Goal: Transaction & Acquisition: Purchase product/service

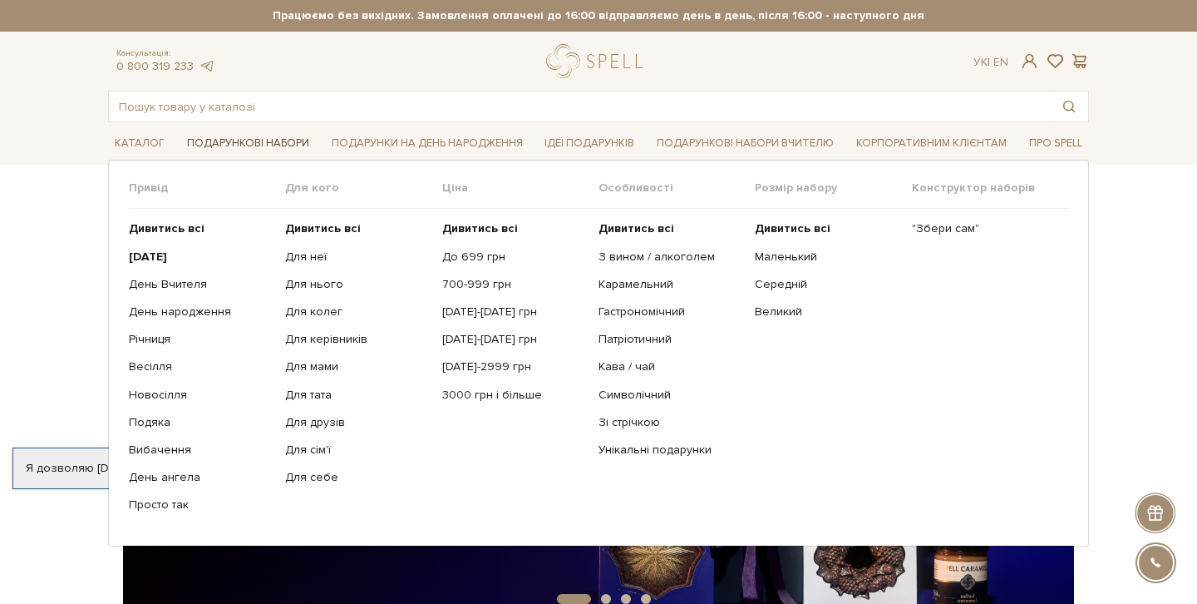
click at [241, 136] on link "Подарункові набори" at bounding box center [248, 144] width 136 height 26
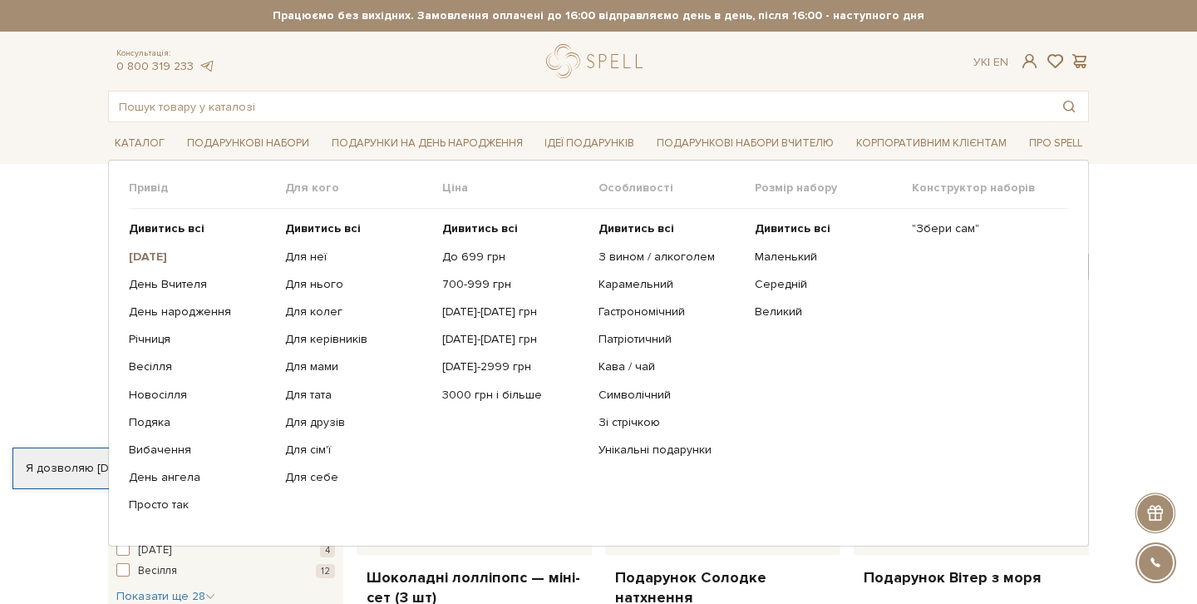
click at [162, 254] on b "[DATE]" at bounding box center [148, 256] width 38 height 14
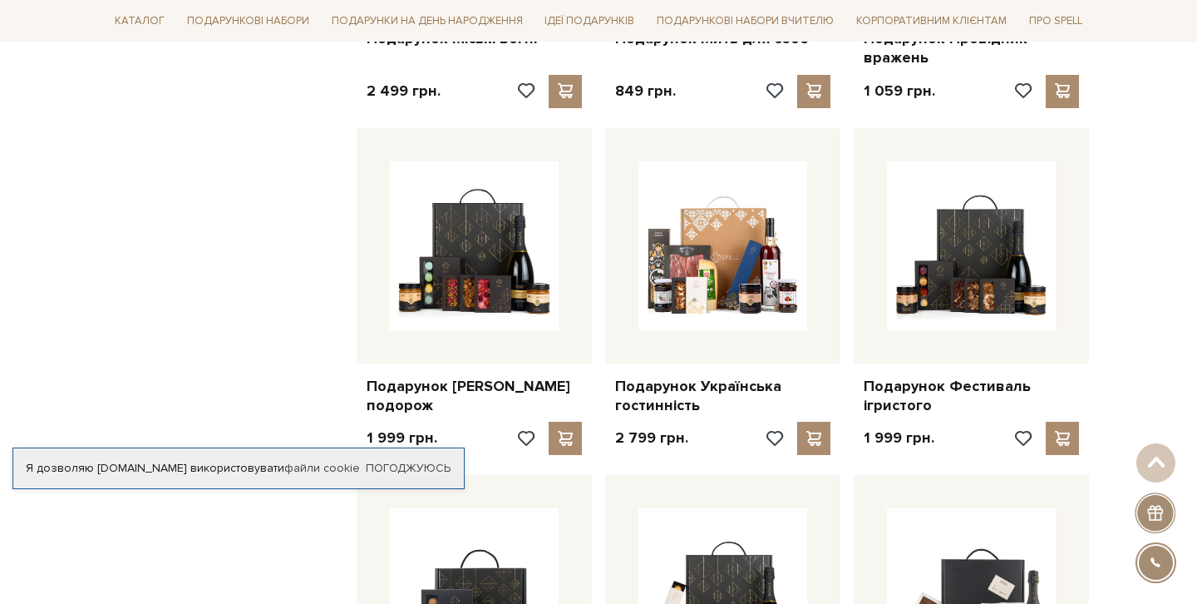
scroll to position [1241, 0]
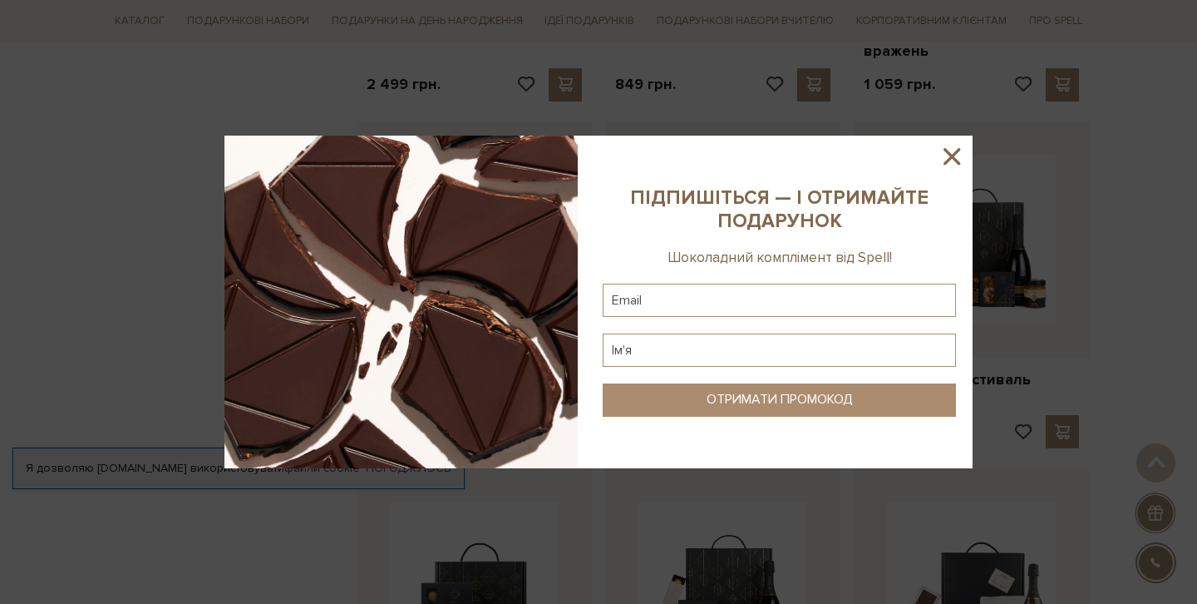
click at [952, 158] on icon at bounding box center [952, 156] width 17 height 17
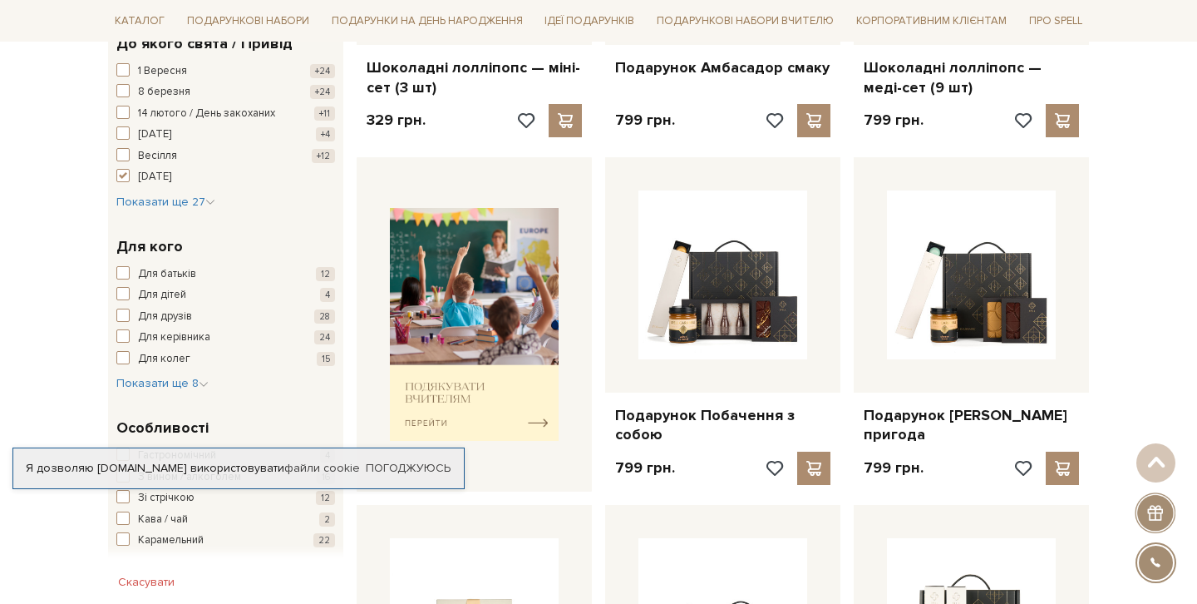
scroll to position [0, 0]
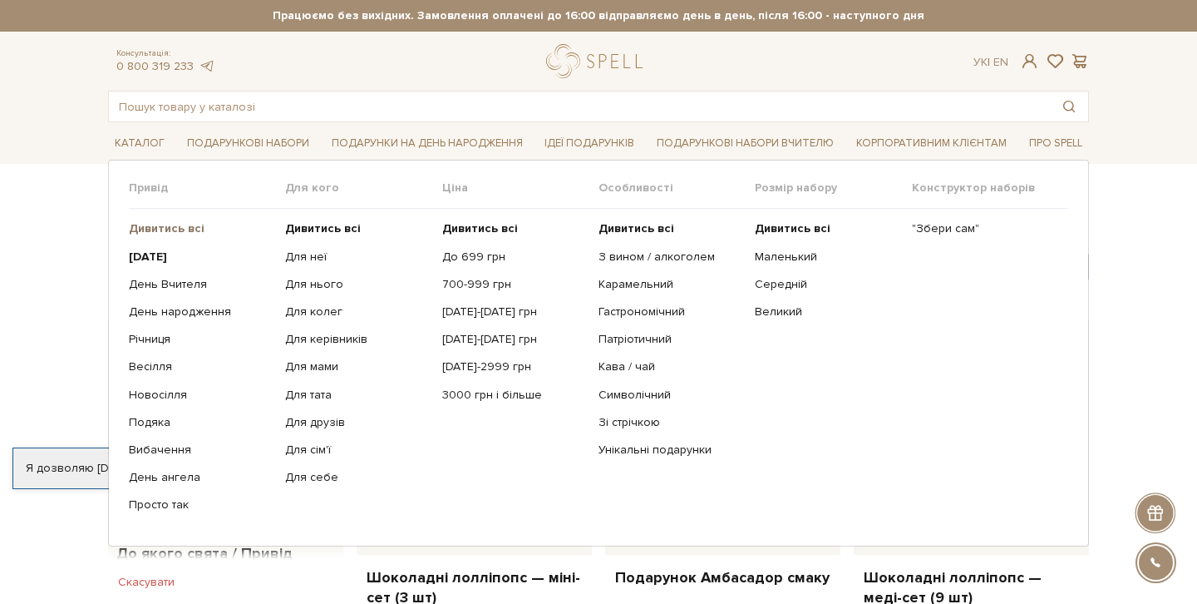
click at [170, 229] on b "Дивитись всі" at bounding box center [167, 228] width 76 height 14
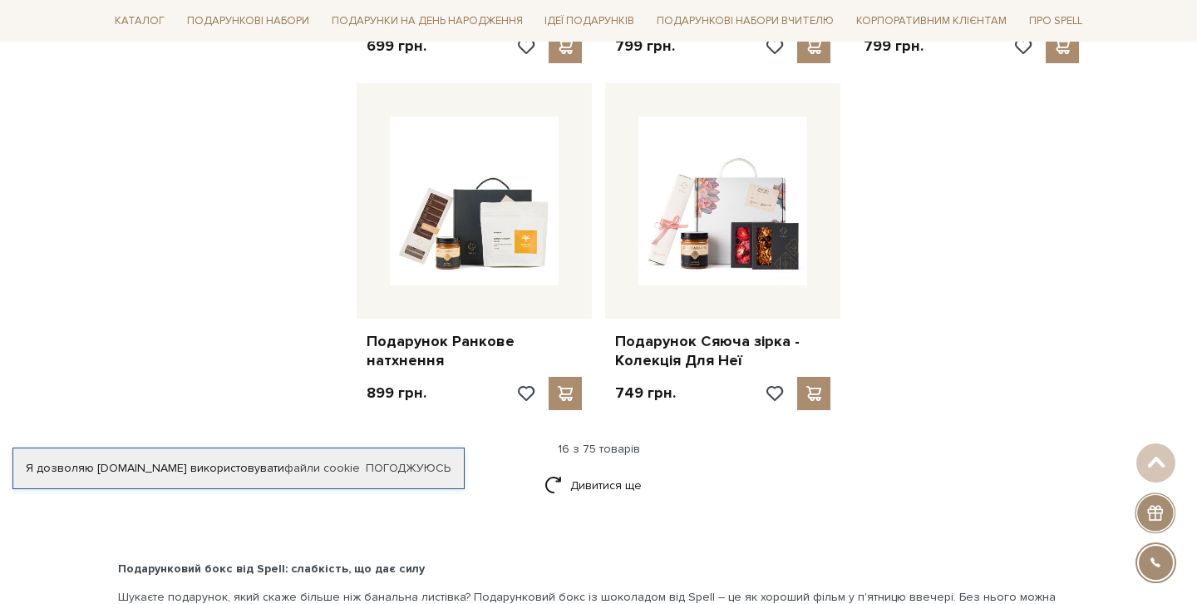
scroll to position [1992, 0]
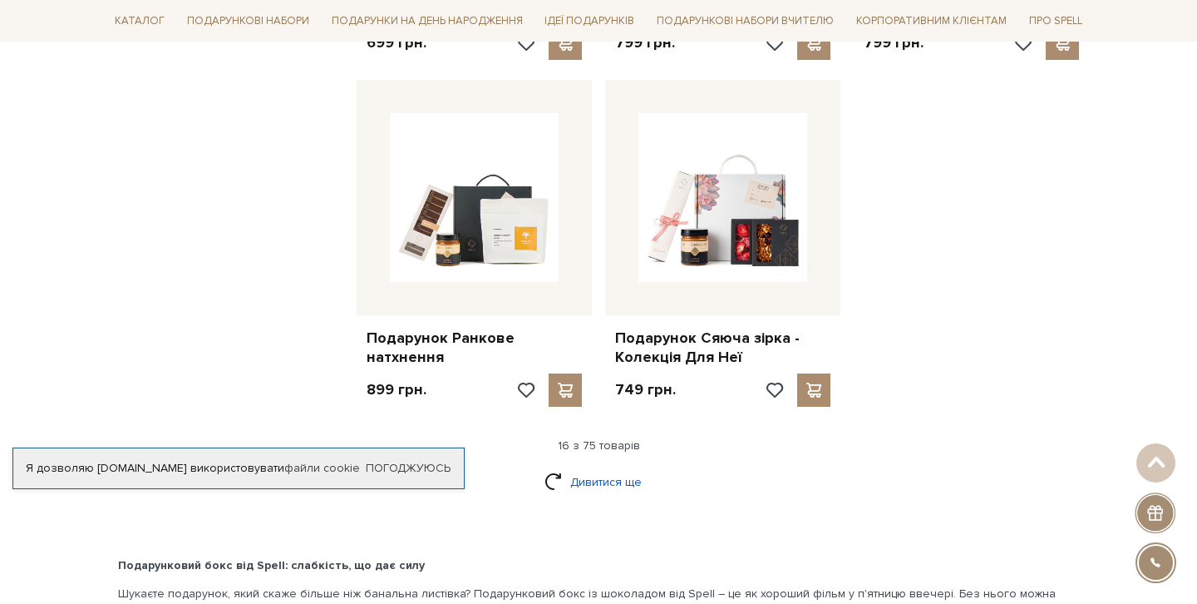
click at [609, 471] on link "Дивитися ще" at bounding box center [599, 481] width 108 height 29
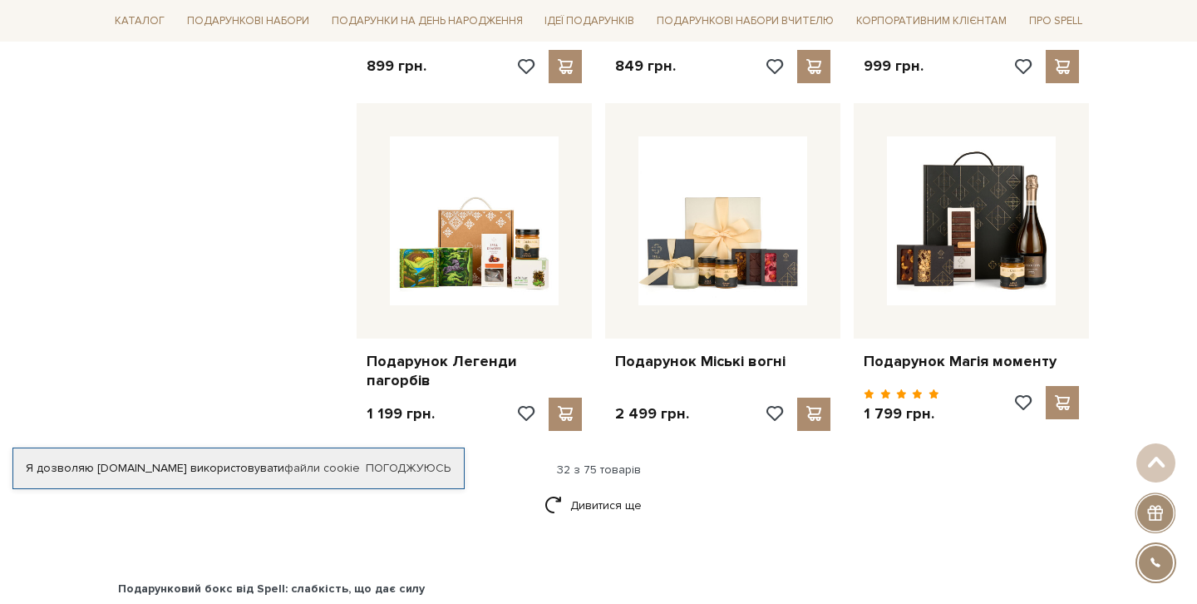
scroll to position [3700, 0]
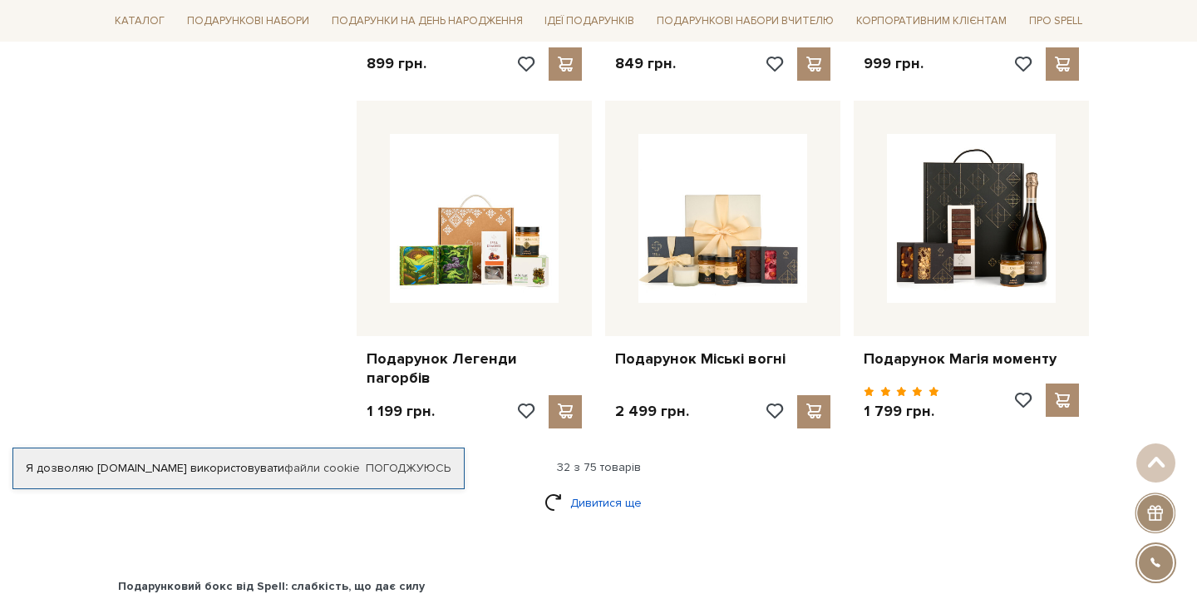
click at [595, 506] on link "Дивитися ще" at bounding box center [599, 502] width 108 height 29
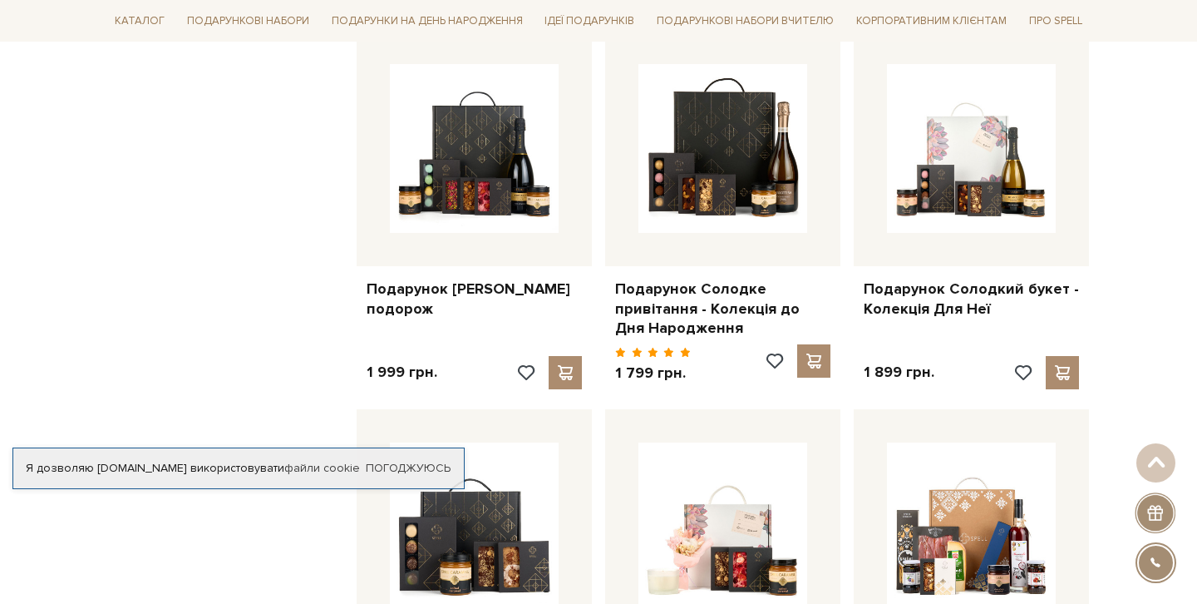
scroll to position [4818, 0]
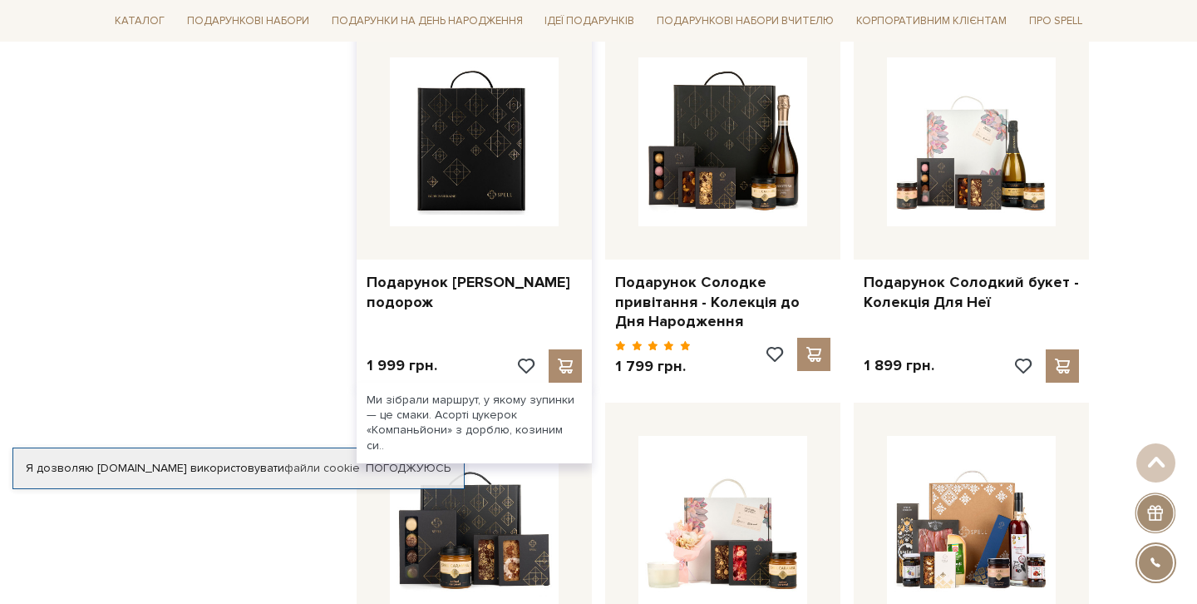
click at [491, 185] on img at bounding box center [474, 141] width 169 height 169
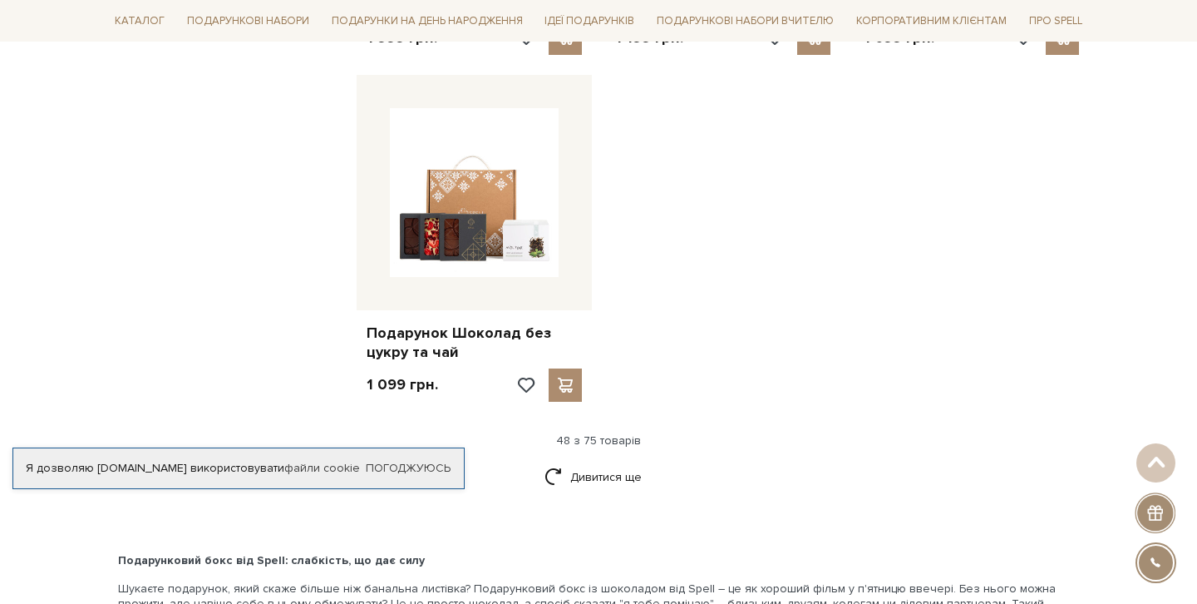
scroll to position [5844, 0]
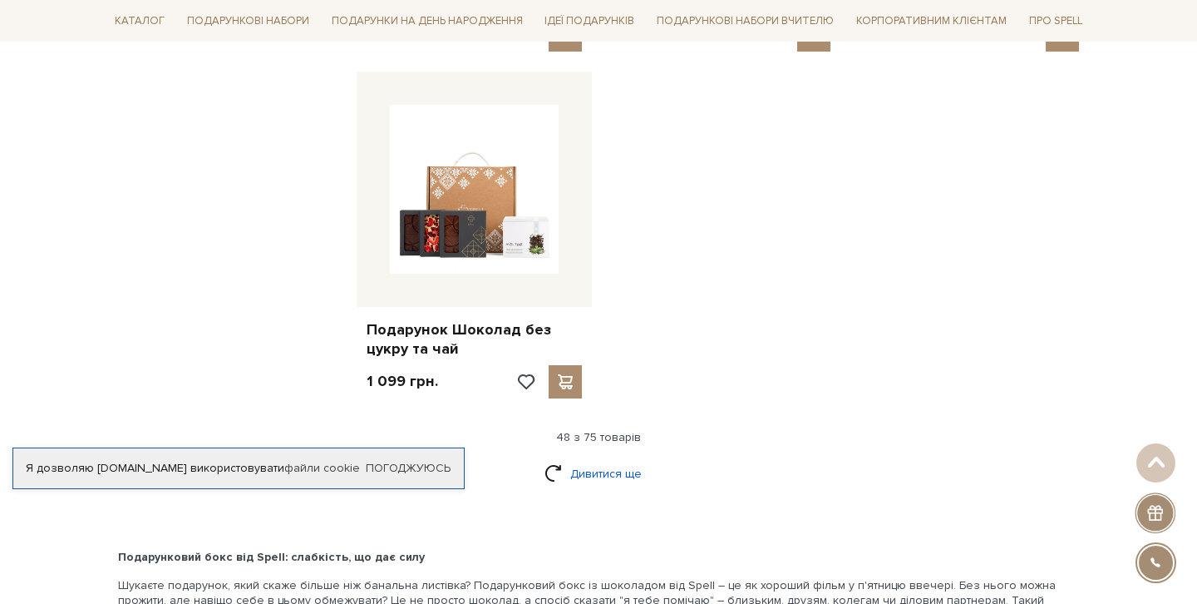
click at [592, 482] on link "Дивитися ще" at bounding box center [599, 473] width 108 height 29
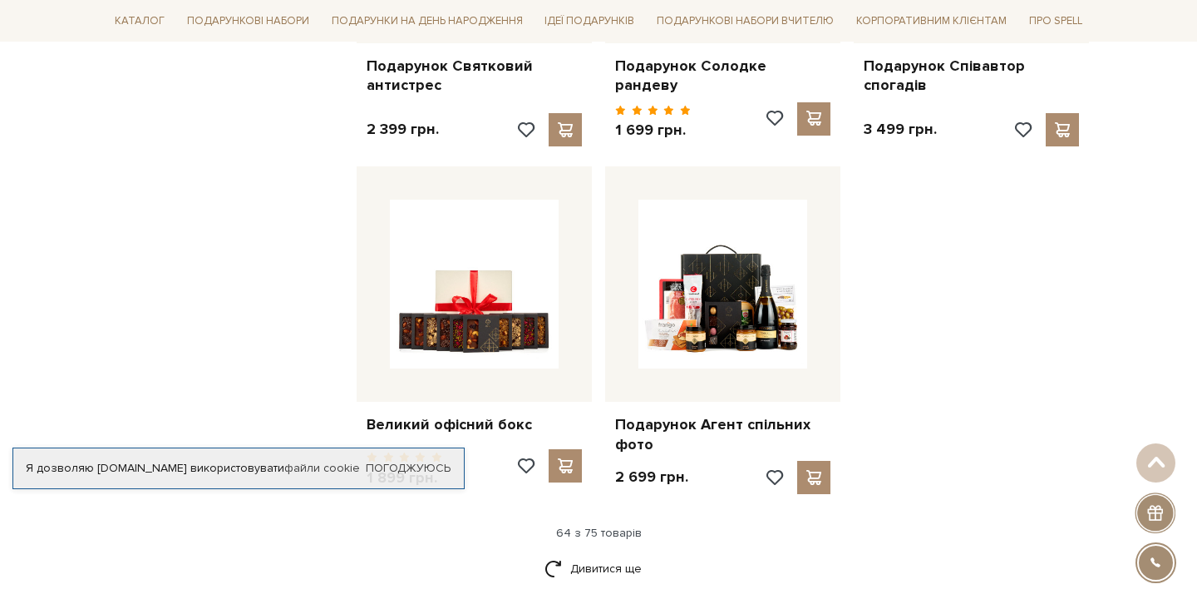
scroll to position [7519, 0]
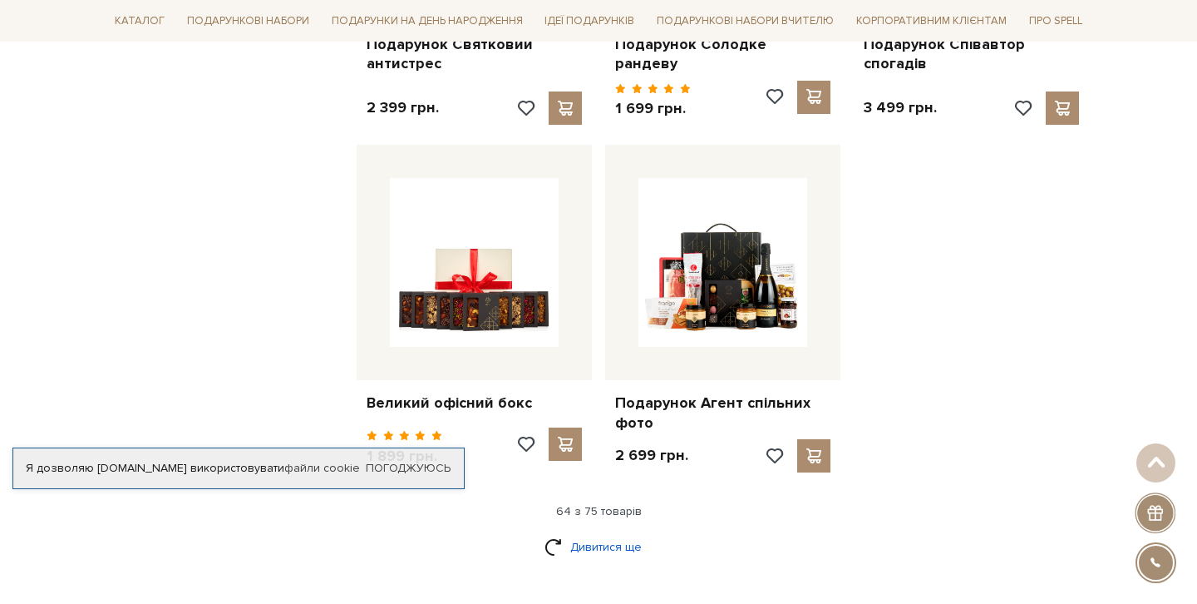
click at [593, 540] on link "Дивитися ще" at bounding box center [599, 546] width 108 height 29
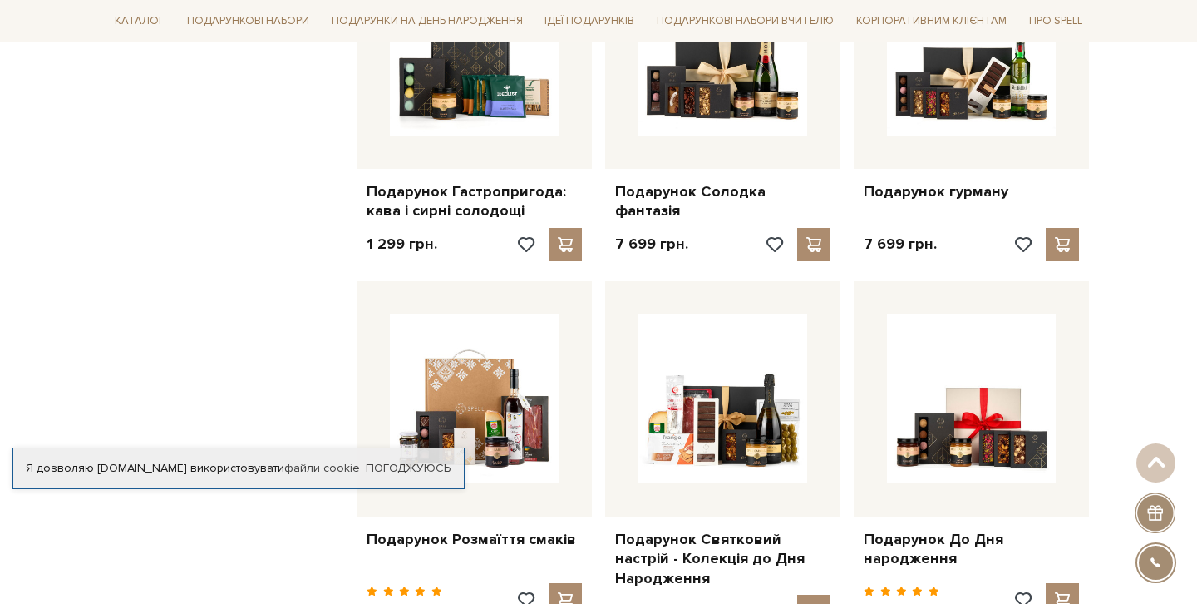
scroll to position [7947, 0]
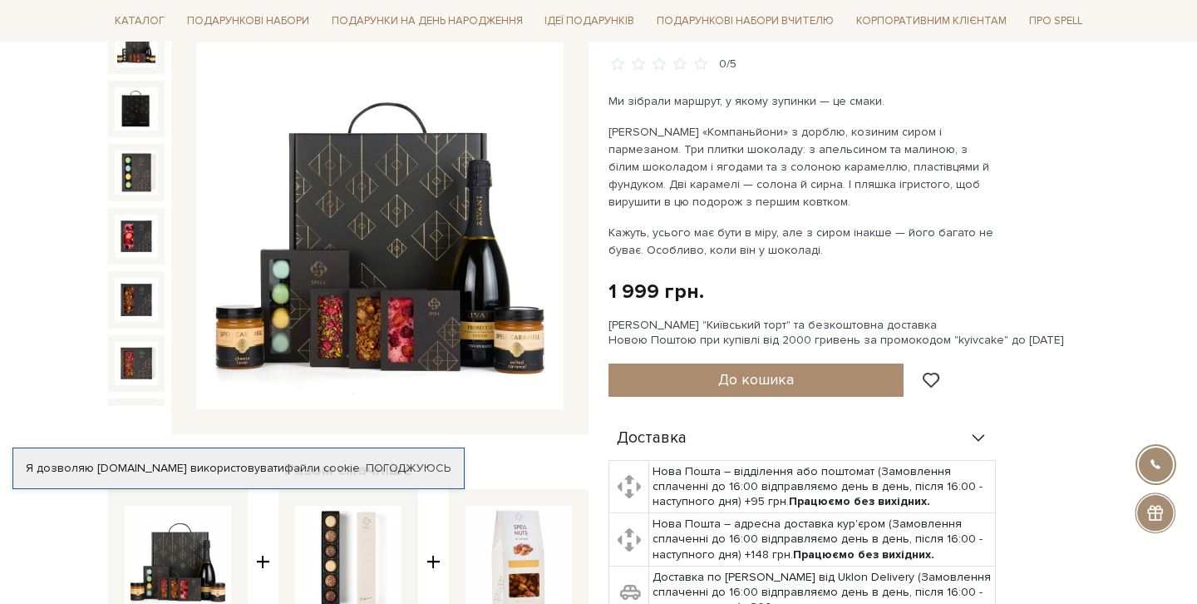
scroll to position [184, 0]
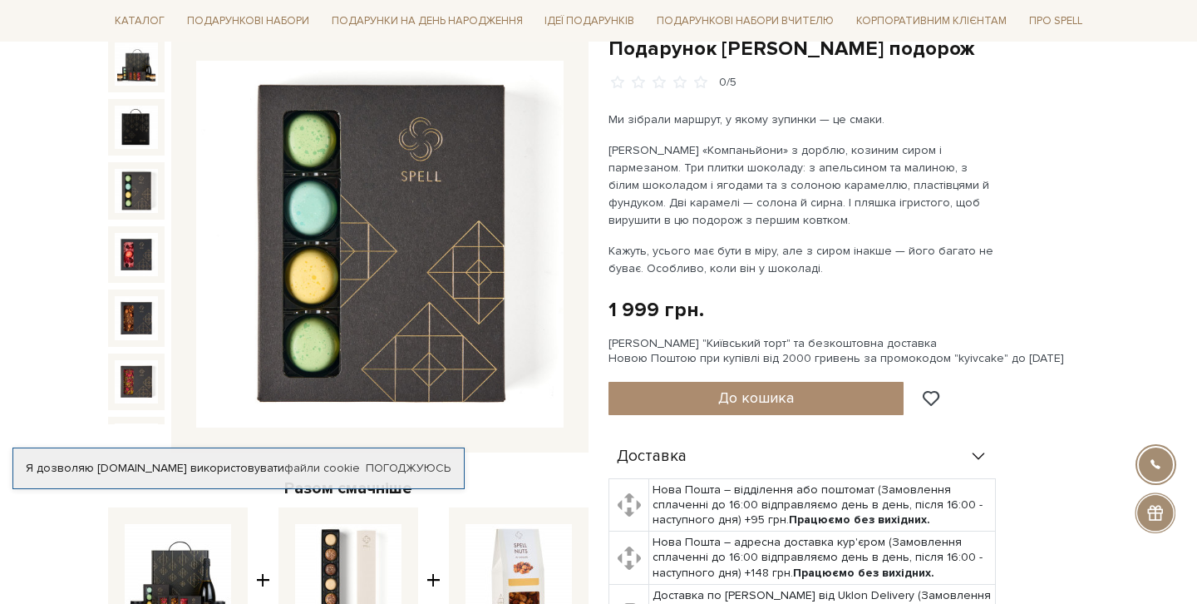
click at [130, 180] on img at bounding box center [136, 190] width 43 height 43
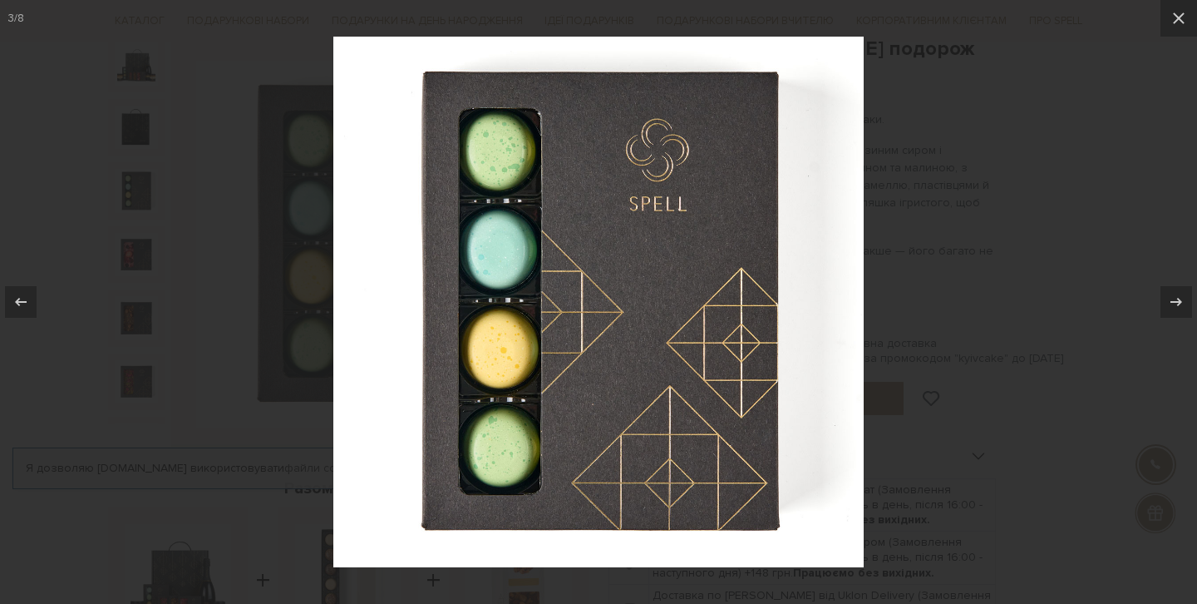
click at [133, 244] on div at bounding box center [598, 302] width 1197 height 604
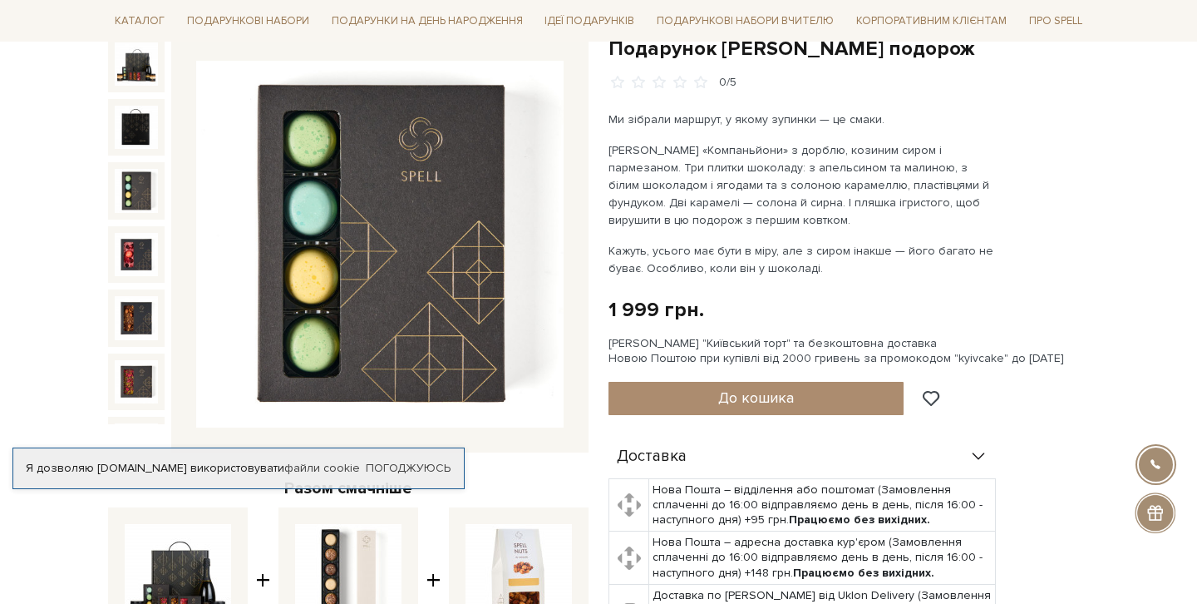
click at [138, 264] on img at bounding box center [136, 254] width 43 height 43
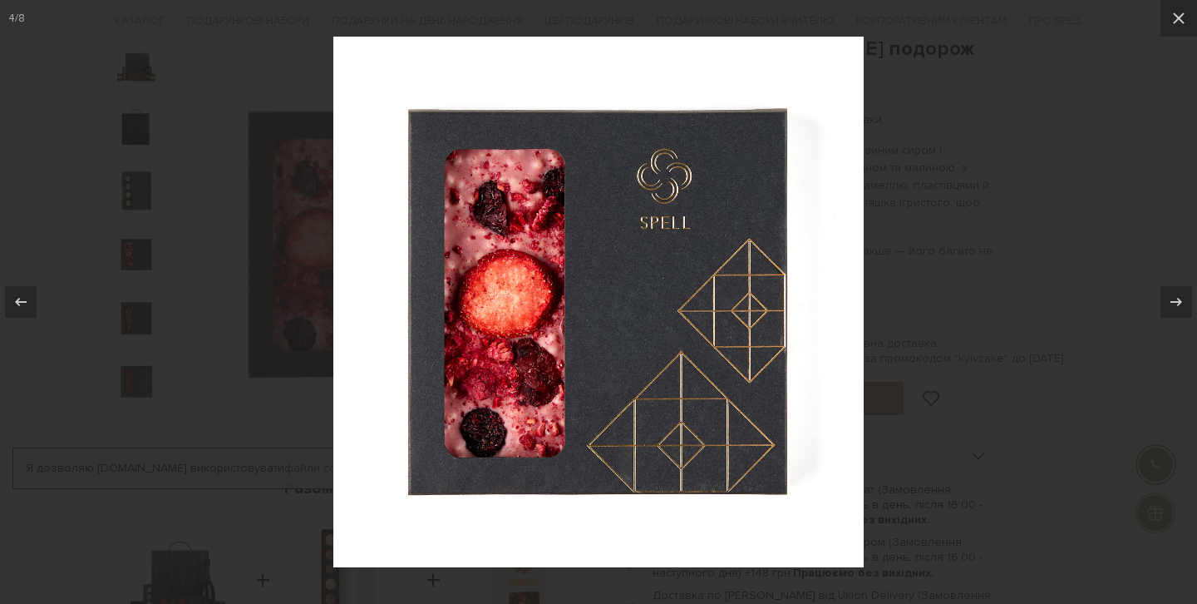
click at [143, 295] on div at bounding box center [598, 302] width 1197 height 604
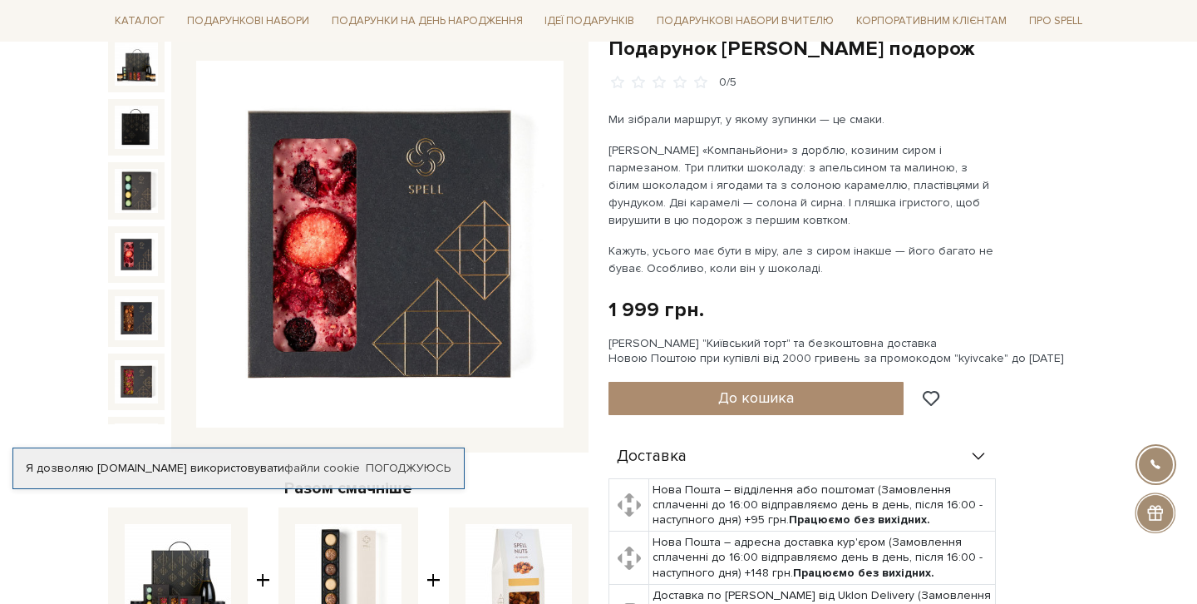
click at [141, 314] on img at bounding box center [136, 317] width 43 height 43
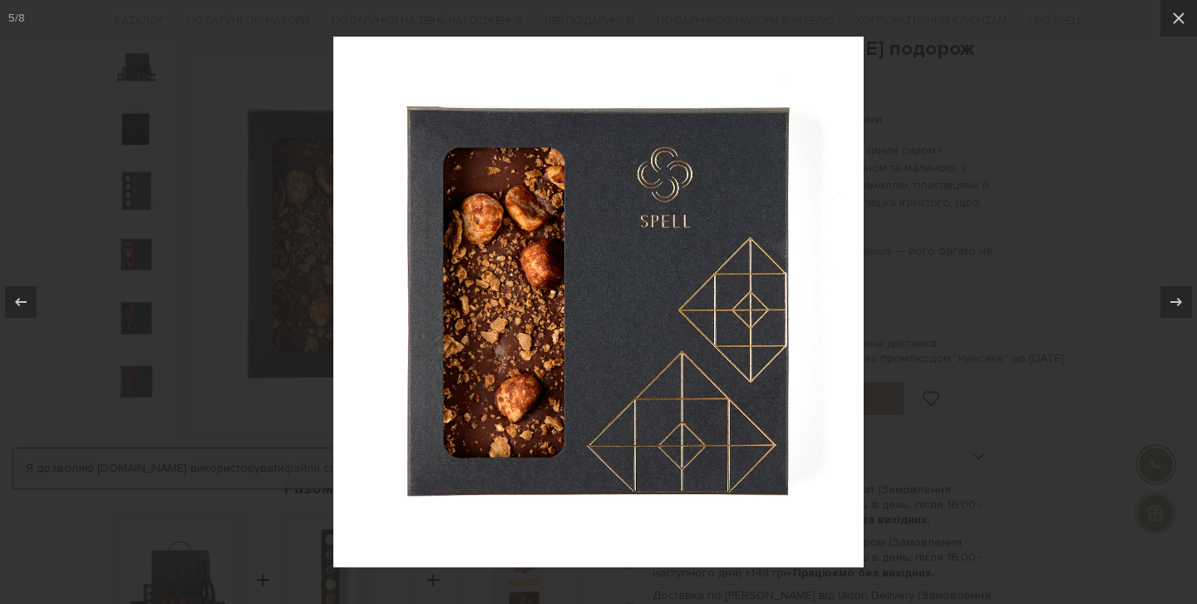
click at [149, 373] on div at bounding box center [598, 302] width 1197 height 604
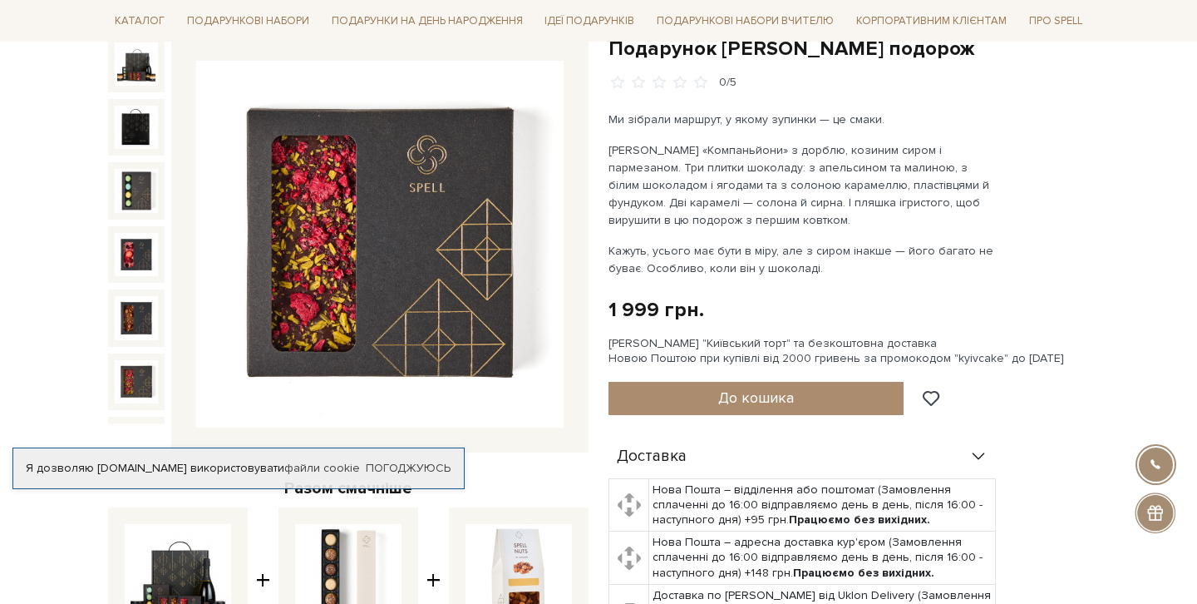
click at [101, 350] on div "Подарунок [PERSON_NAME] подорож 0/5 Разом смачніше Подарунок Сирна подорож + +" at bounding box center [348, 457] width 501 height 843
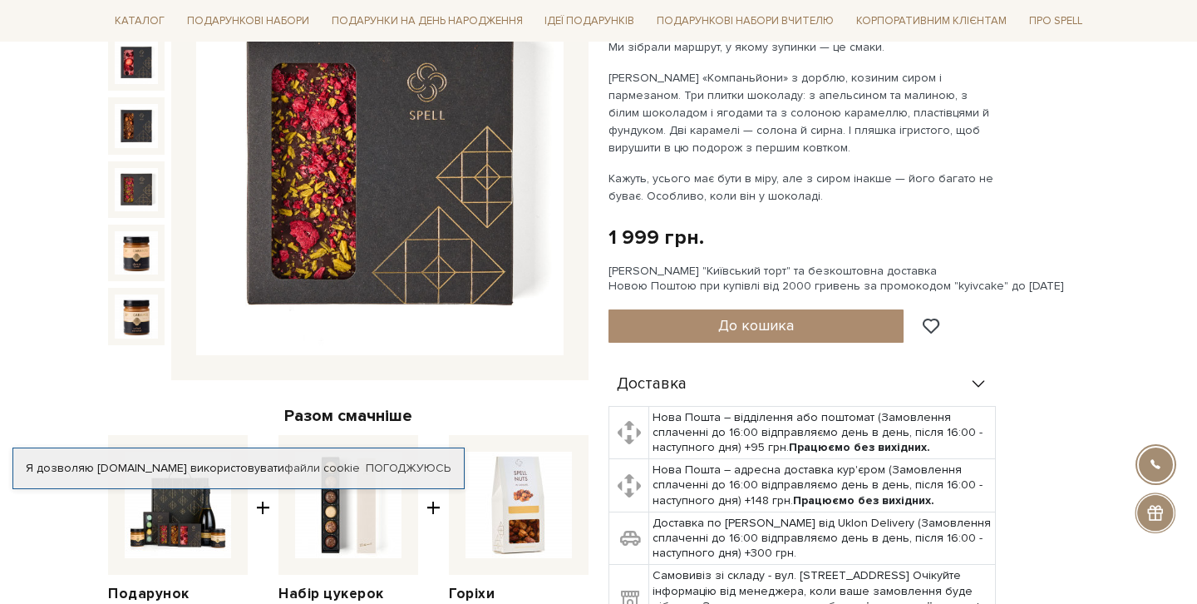
scroll to position [304, 0]
